Goal: Task Accomplishment & Management: Manage account settings

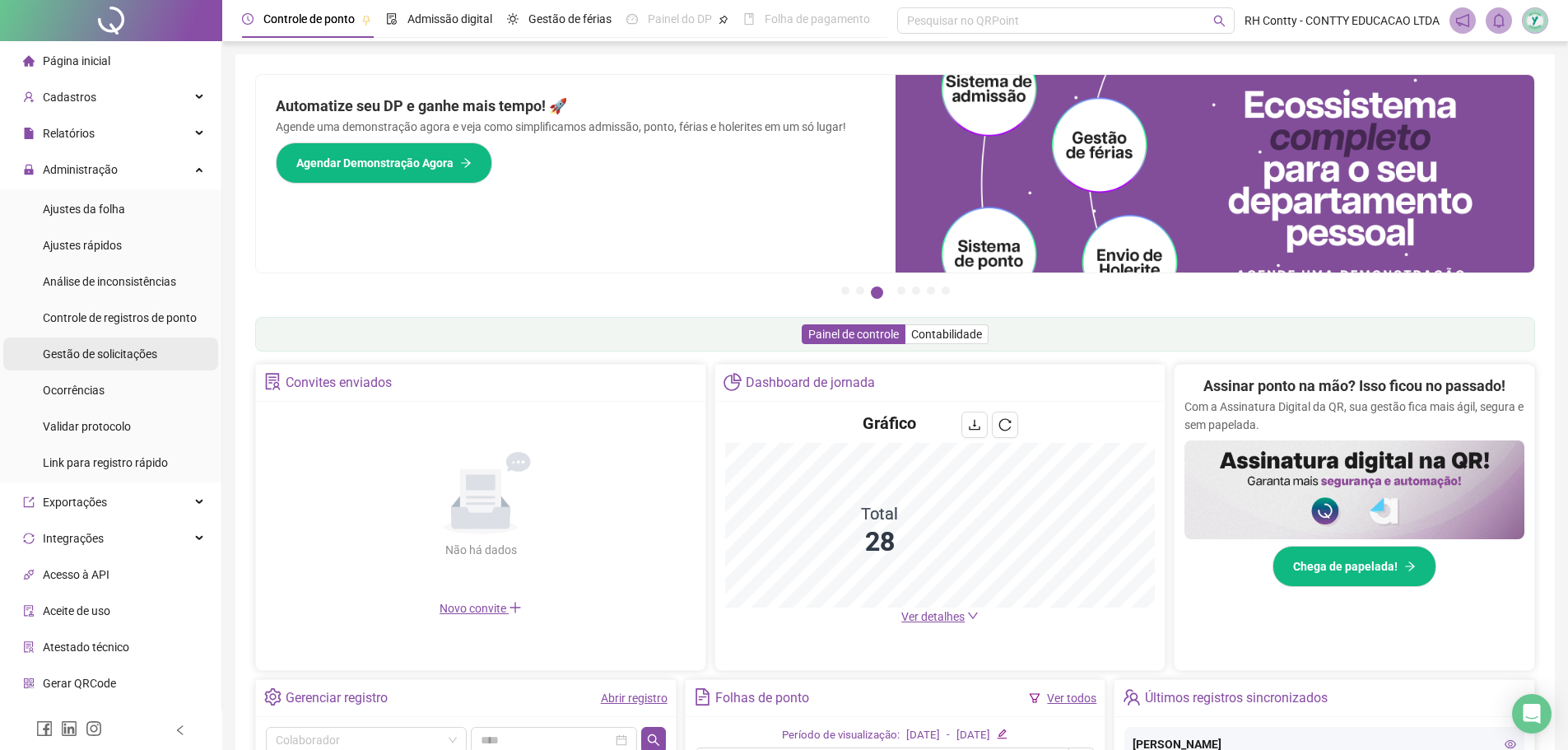
click at [101, 349] on span "Gestão de solicitações" at bounding box center [100, 353] width 114 height 13
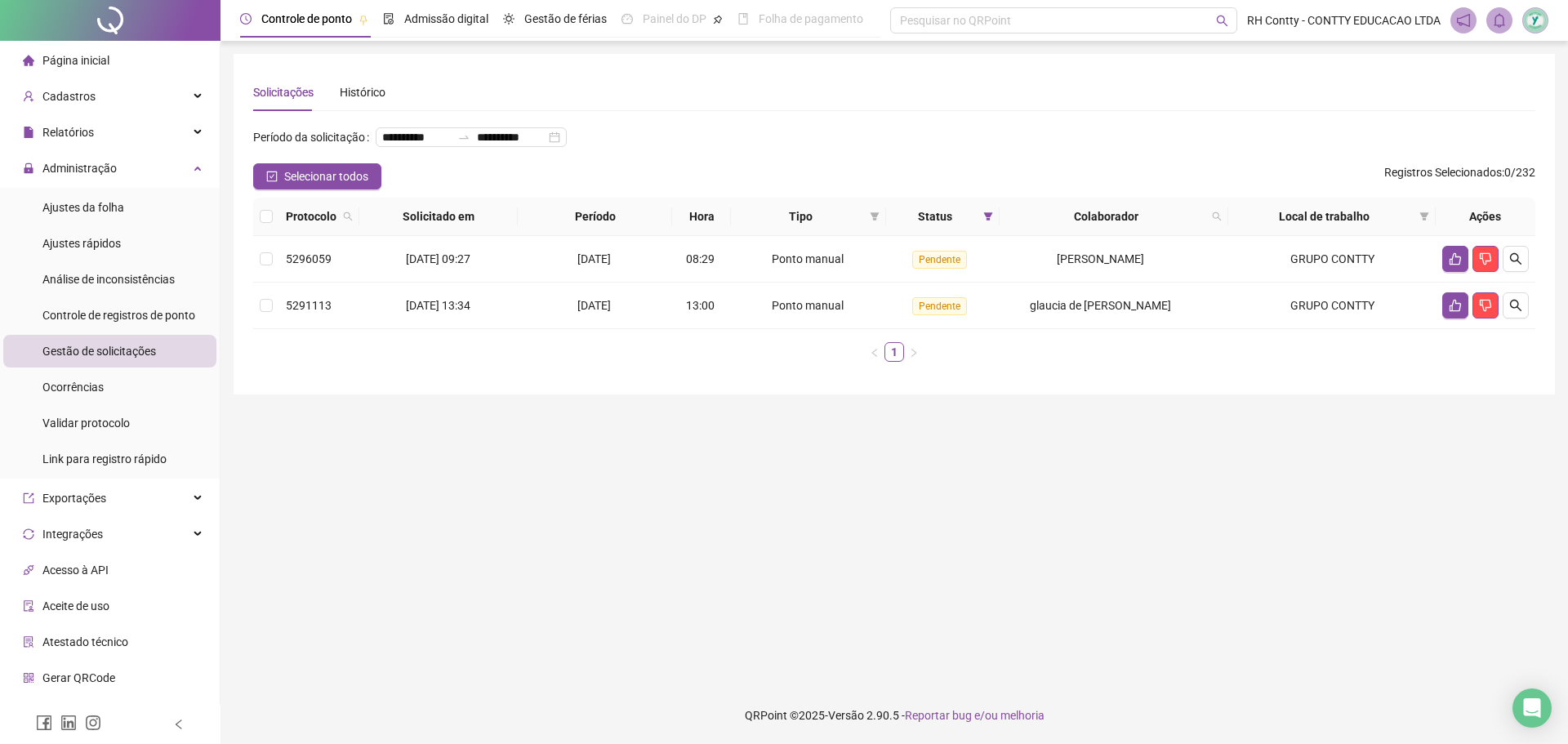
click at [136, 57] on li "Página inicial" at bounding box center [110, 61] width 213 height 32
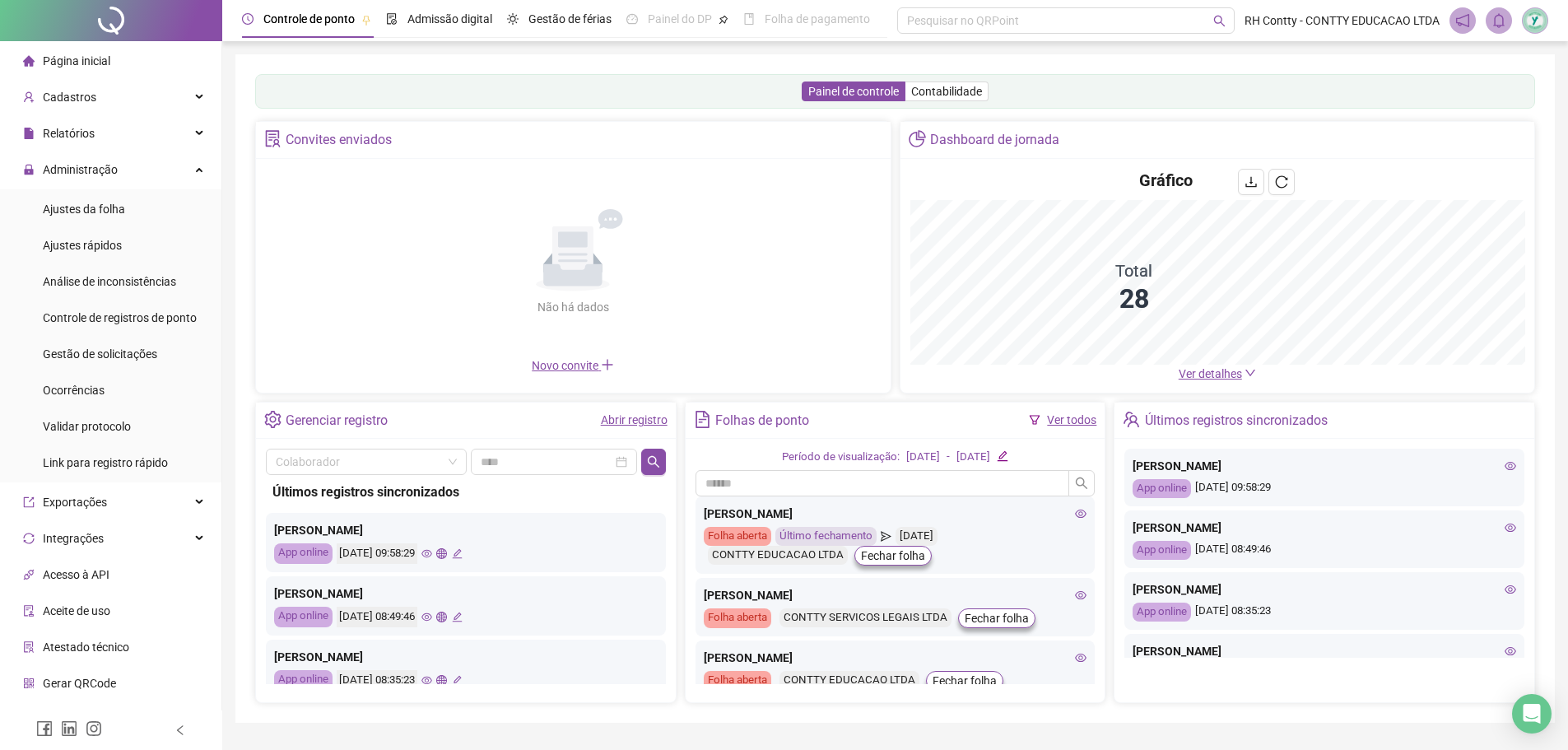
drag, startPoint x: 1220, startPoint y: 370, endPoint x: 636, endPoint y: 365, distance: 584.0
click at [1220, 370] on span "Ver detalhes" at bounding box center [1210, 373] width 64 height 13
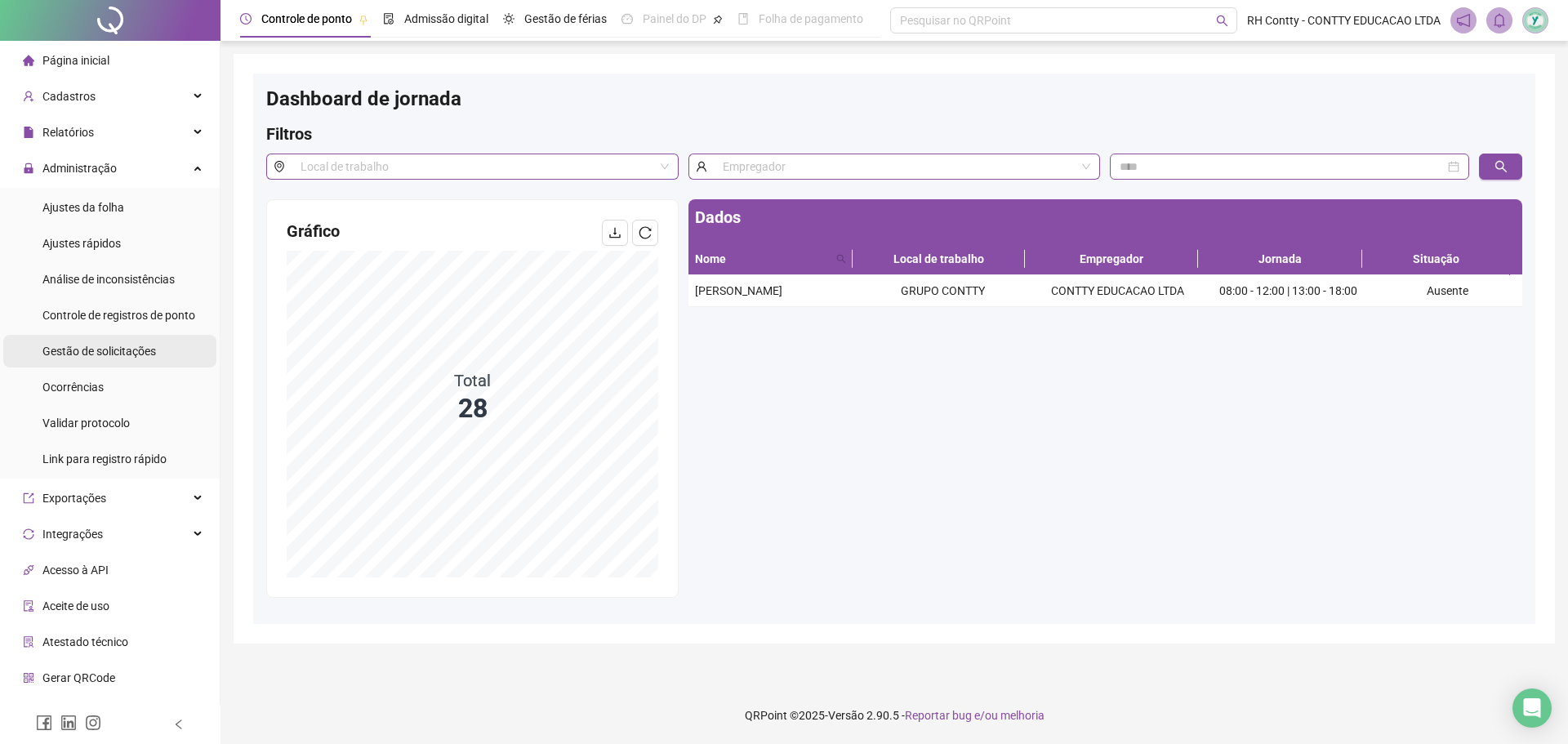
drag, startPoint x: 134, startPoint y: 355, endPoint x: 196, endPoint y: 355, distance: 62.0
click at [135, 355] on span "Gestão de solicitações" at bounding box center [99, 351] width 113 height 13
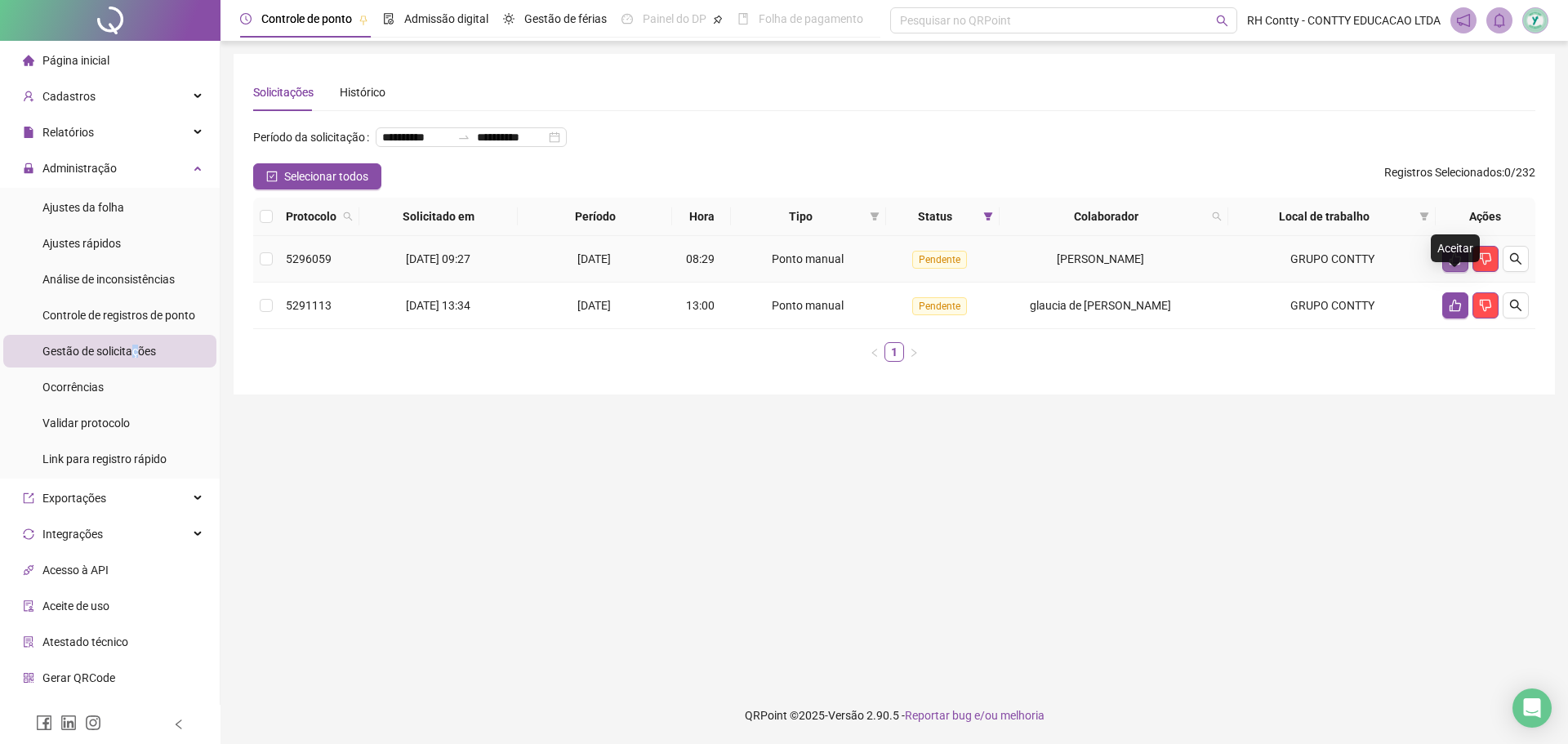
click at [1455, 265] on icon "like" at bounding box center [1455, 259] width 13 height 13
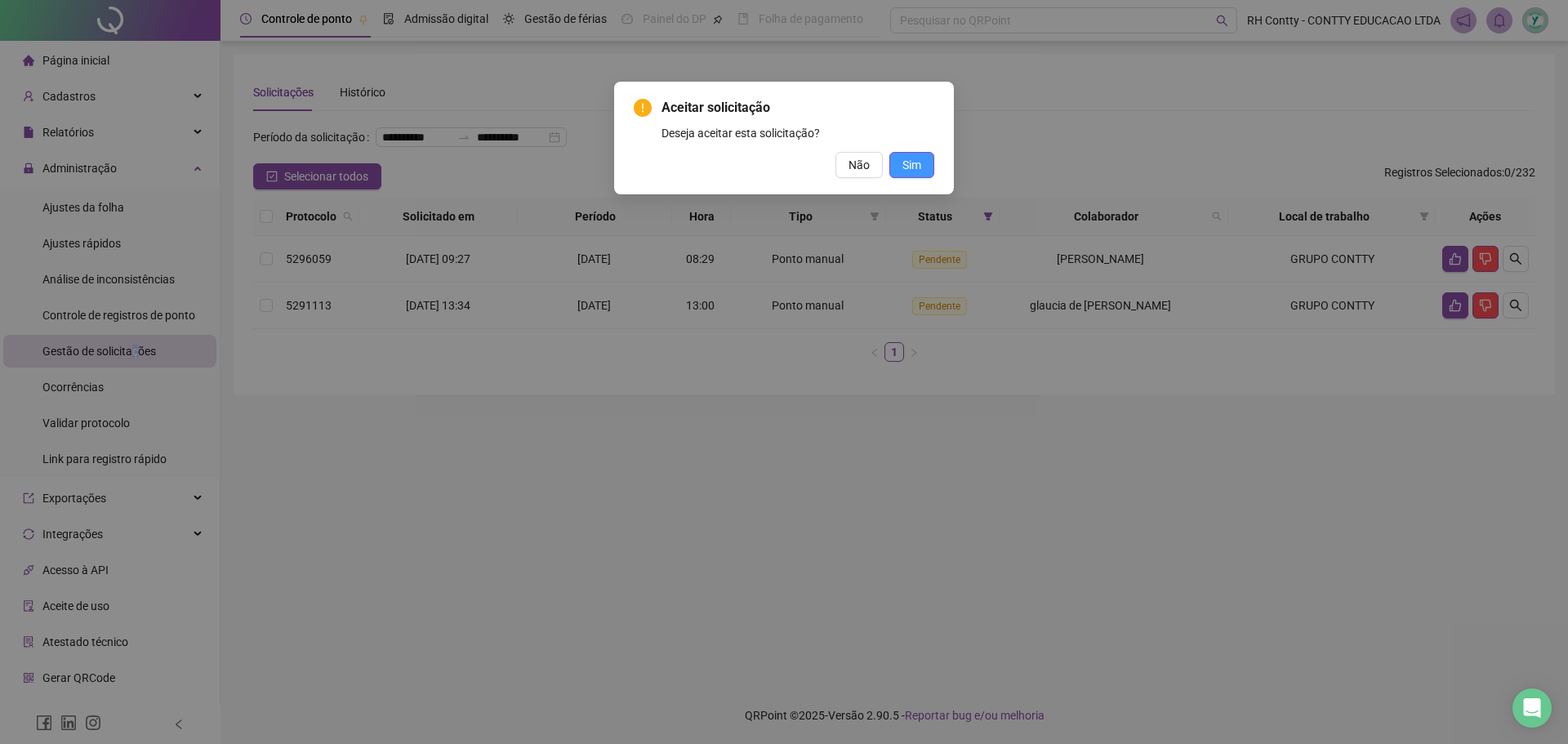
click at [912, 167] on span "Sim" at bounding box center [912, 165] width 19 height 18
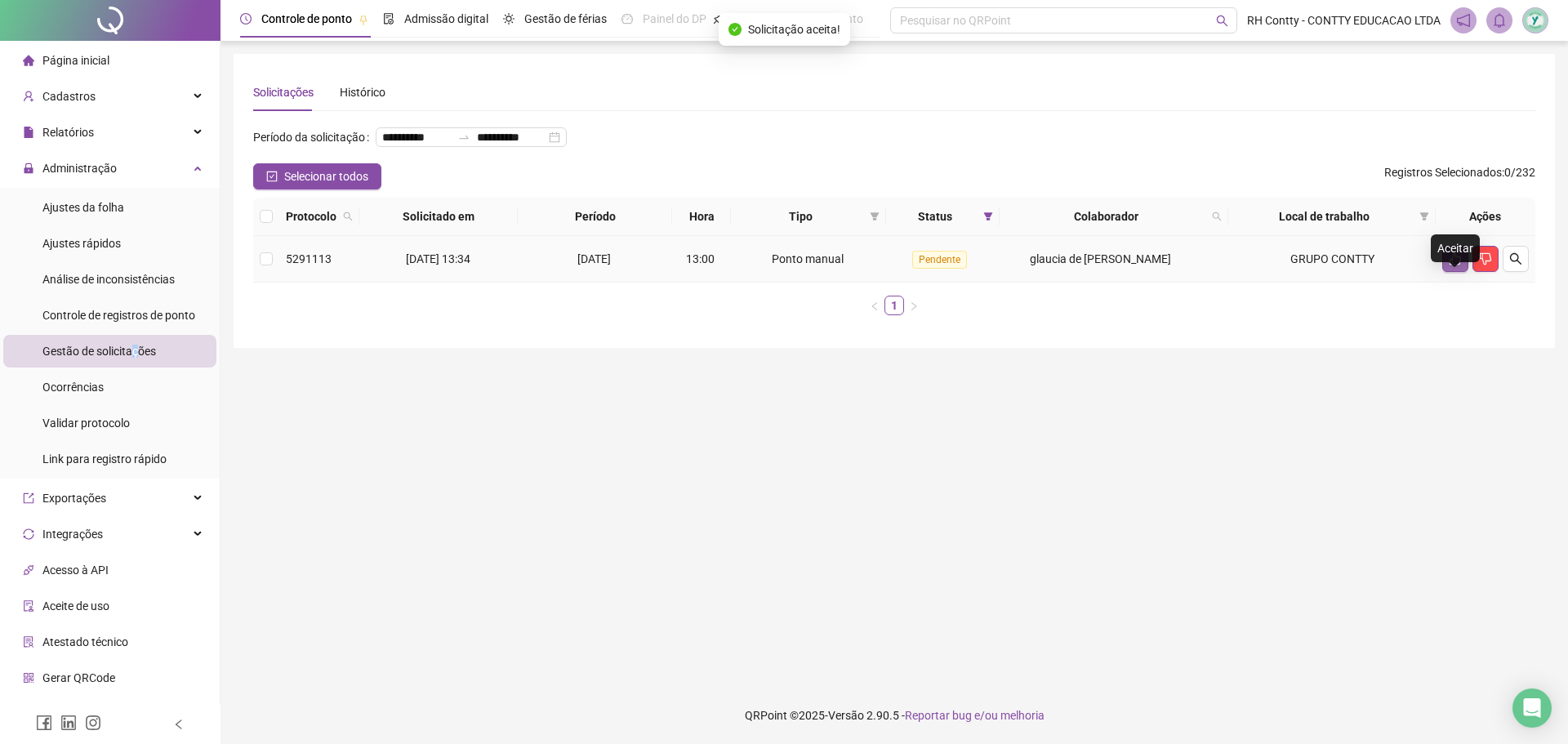
click at [1453, 265] on icon "like" at bounding box center [1455, 259] width 13 height 13
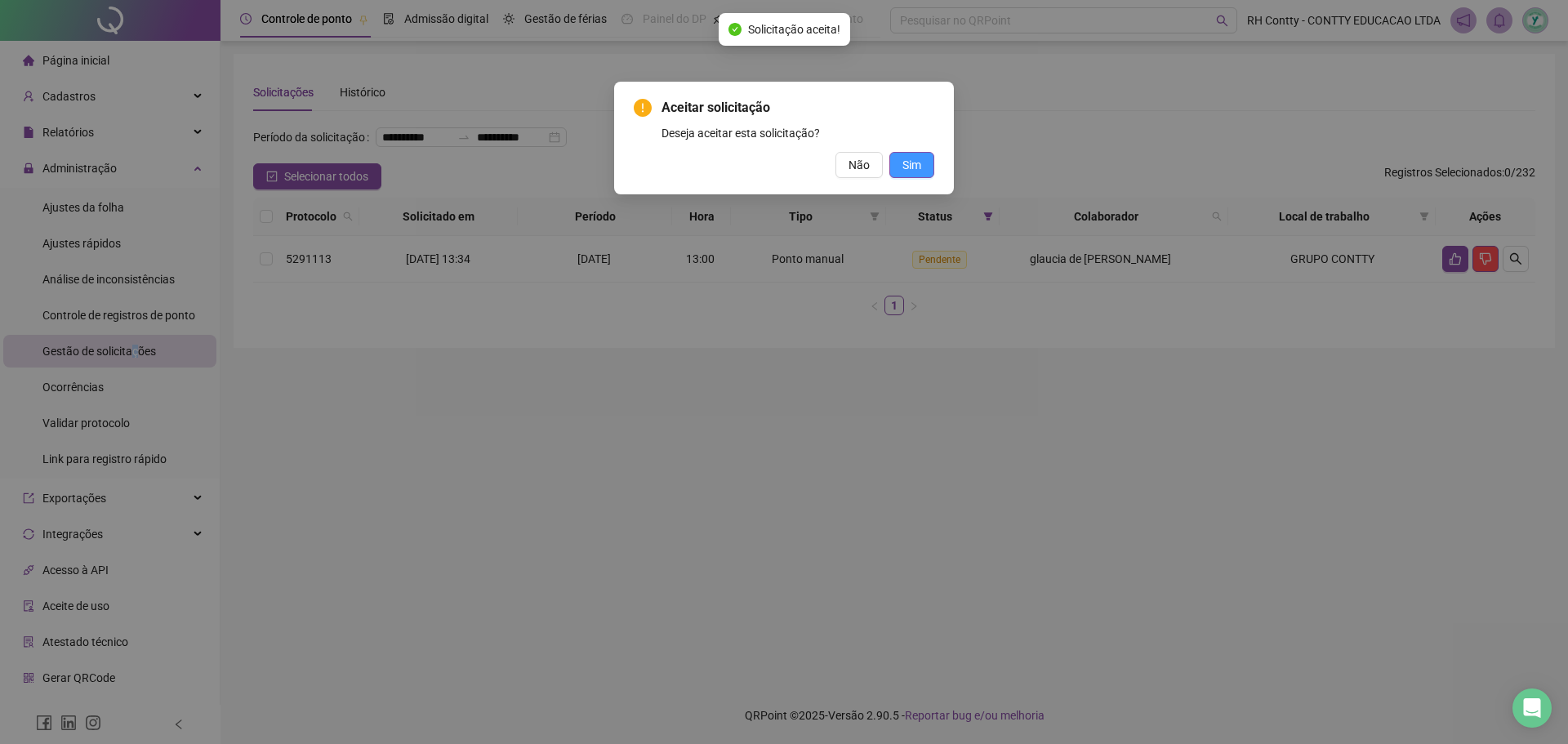
click at [915, 170] on span "Sim" at bounding box center [912, 165] width 19 height 18
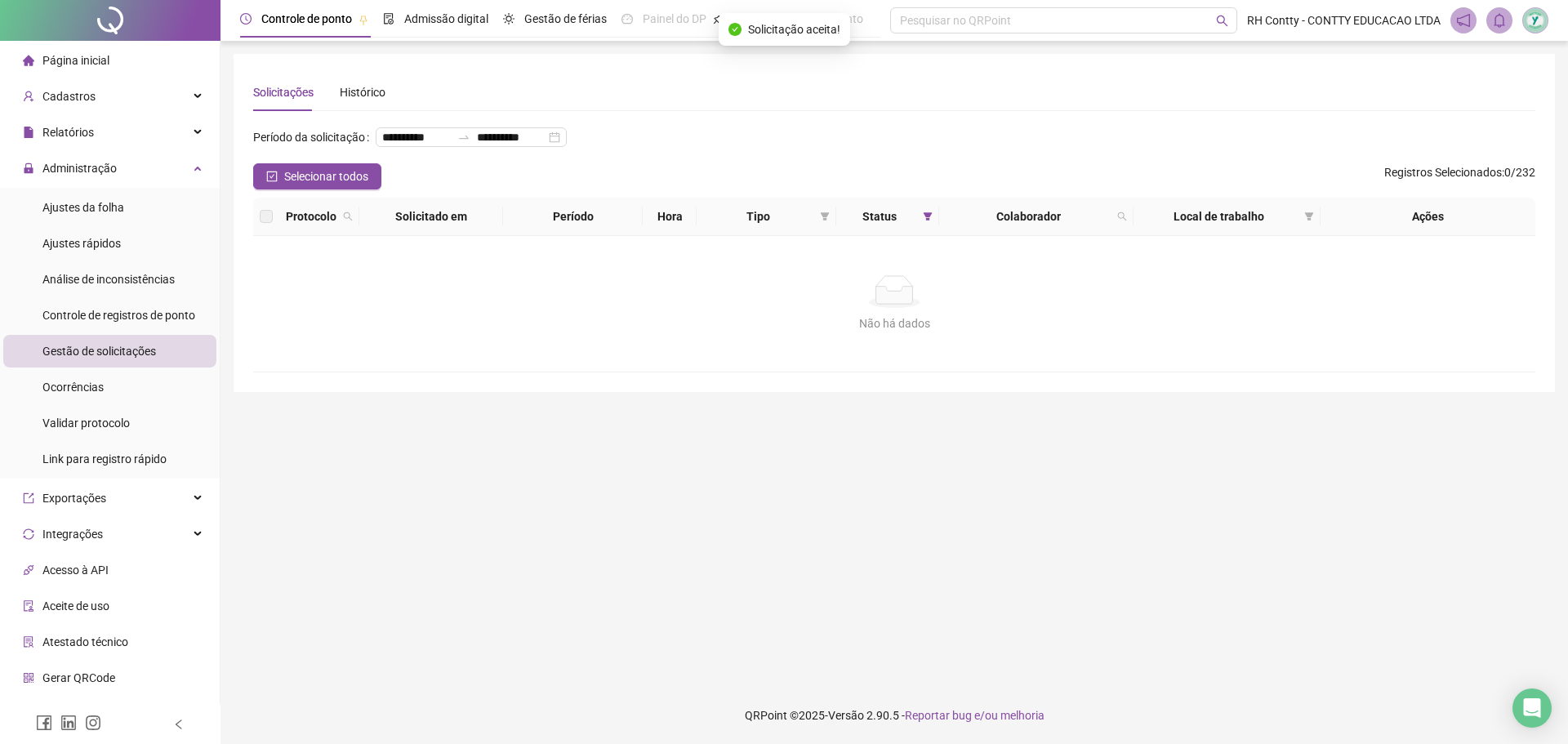
click at [122, 57] on li "Página inicial" at bounding box center [110, 61] width 213 height 32
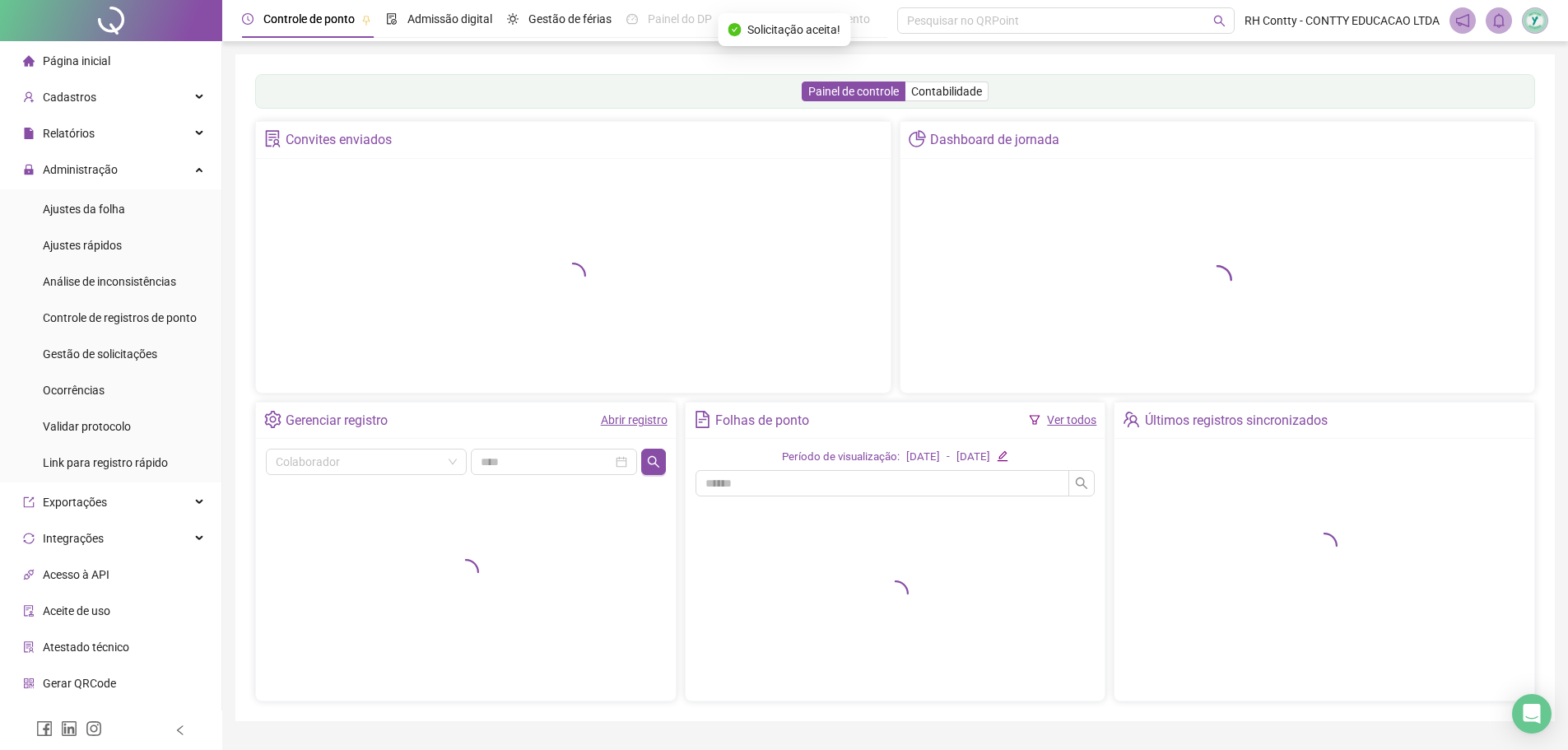
click at [123, 58] on li "Página inicial" at bounding box center [111, 61] width 215 height 33
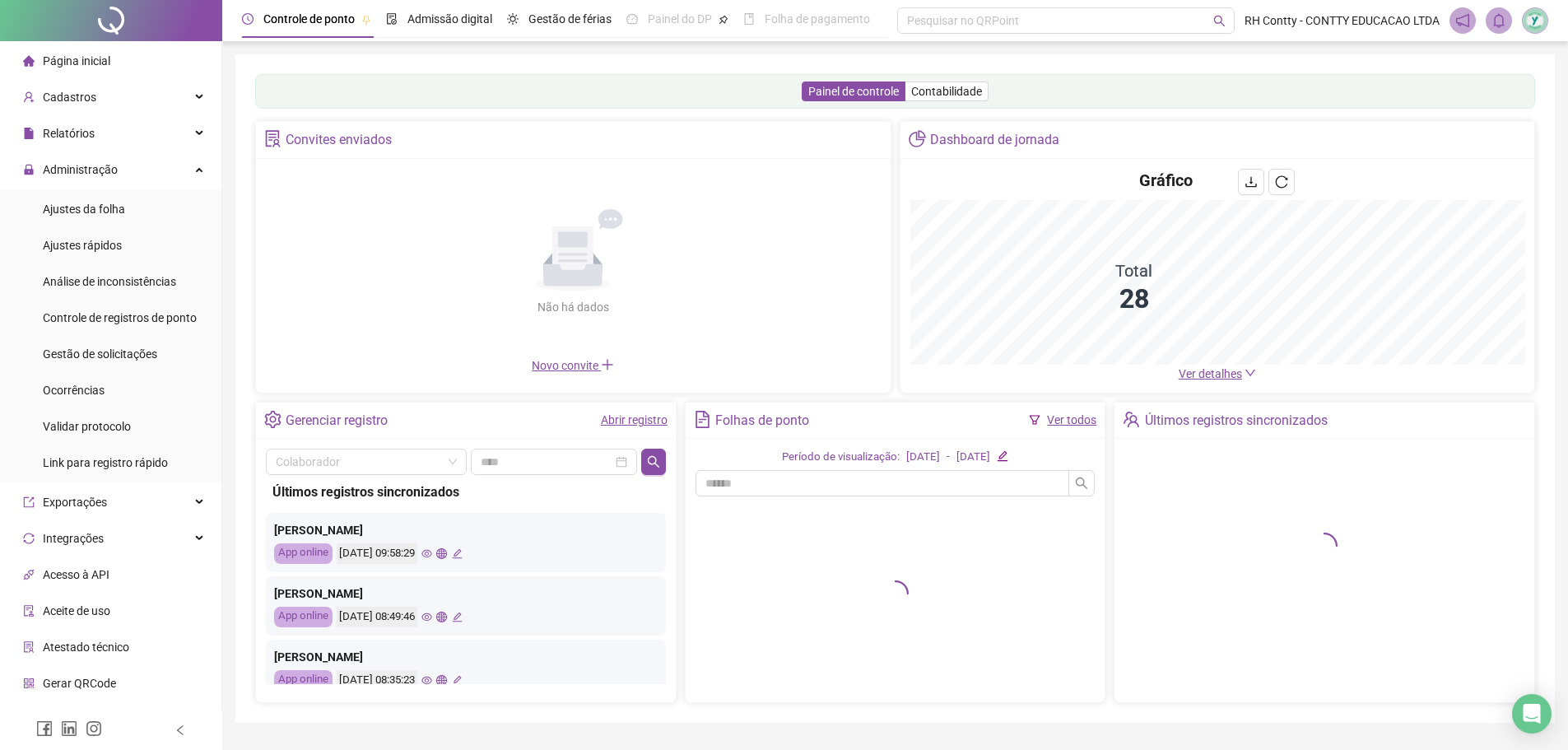
drag, startPoint x: 1233, startPoint y: 373, endPoint x: 1164, endPoint y: 384, distance: 69.9
click at [1233, 373] on span "Ver detalhes" at bounding box center [1210, 373] width 64 height 13
